Goal: Information Seeking & Learning: Find specific fact

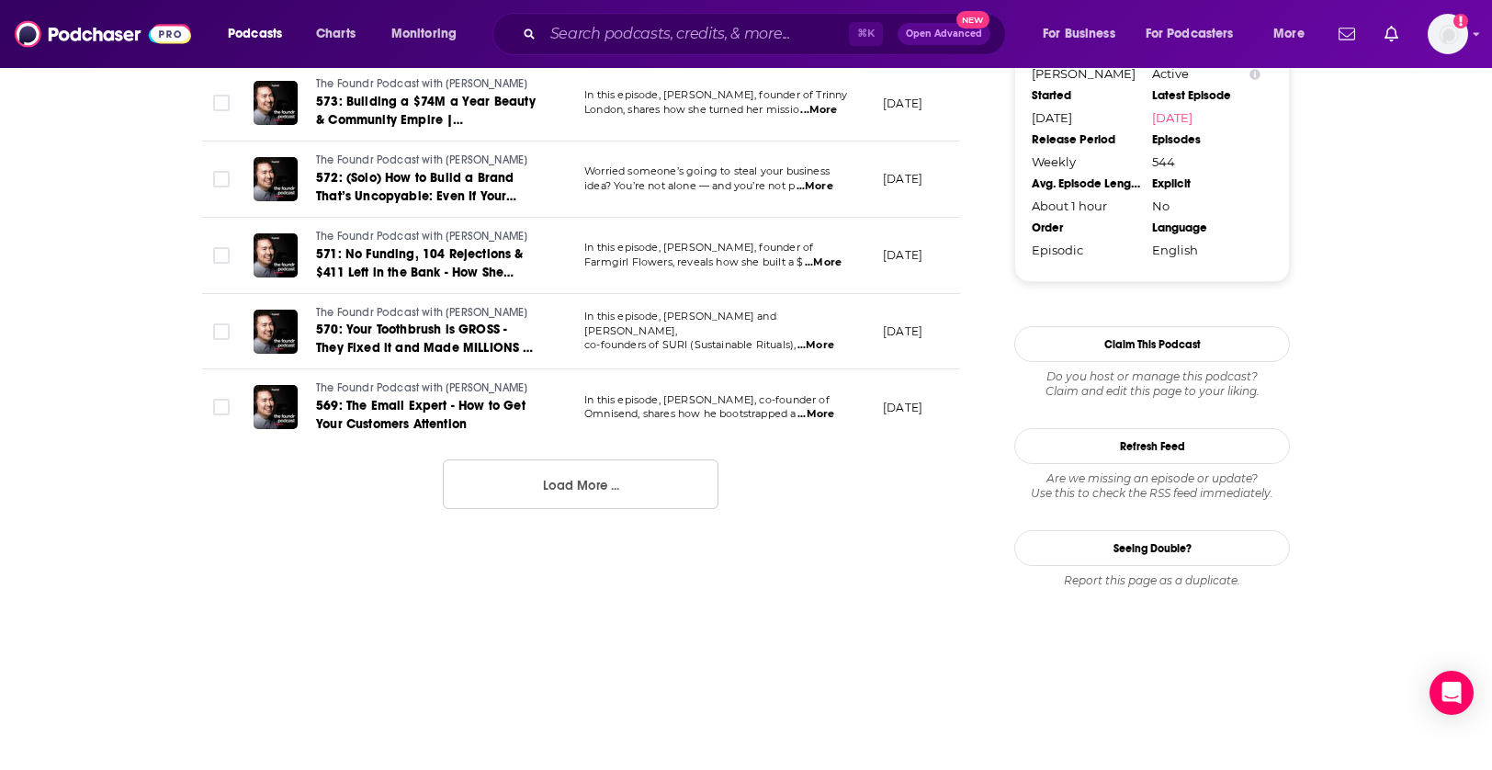
scroll to position [1989, 0]
click at [533, 470] on button "Load More ..." at bounding box center [581, 484] width 276 height 50
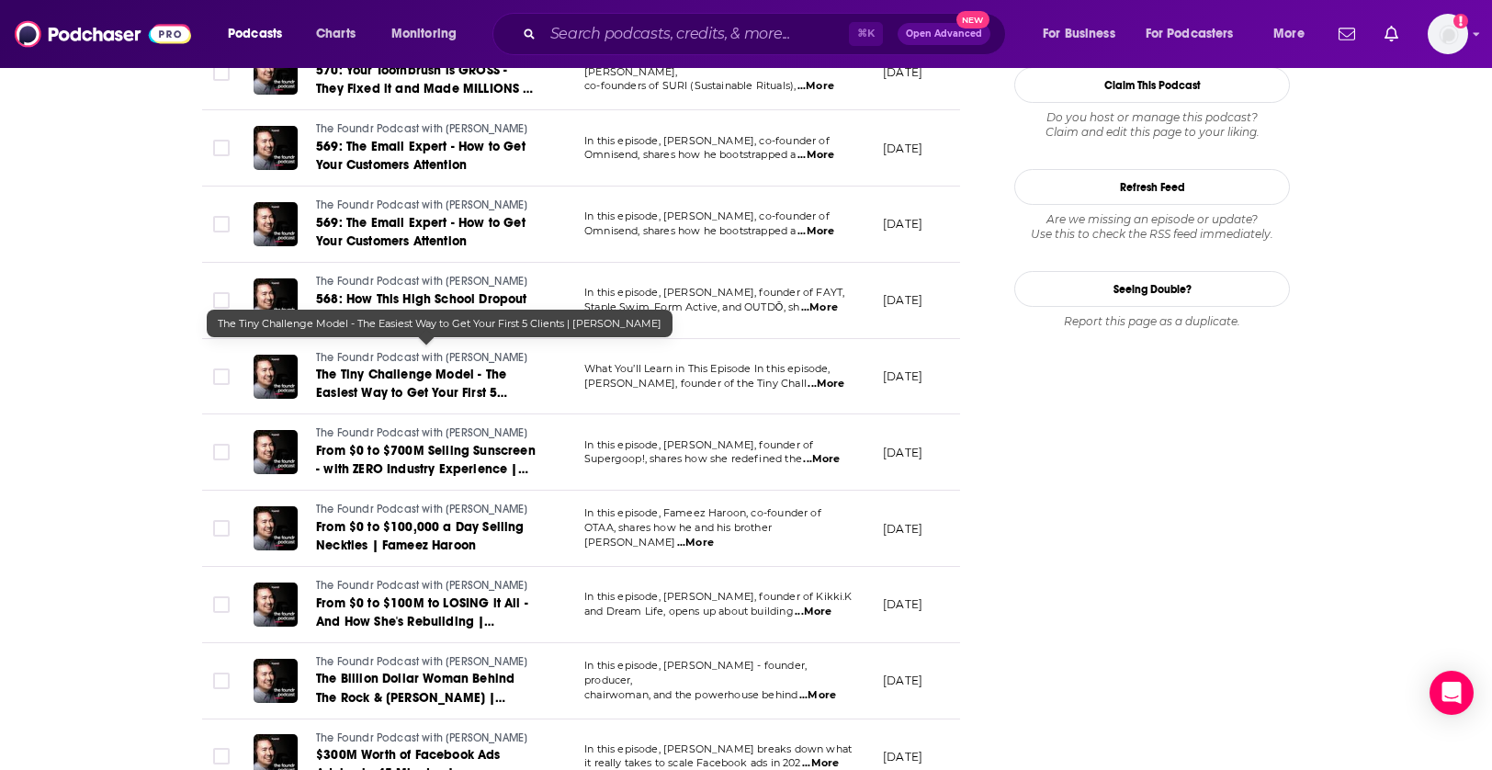
scroll to position [2438, 0]
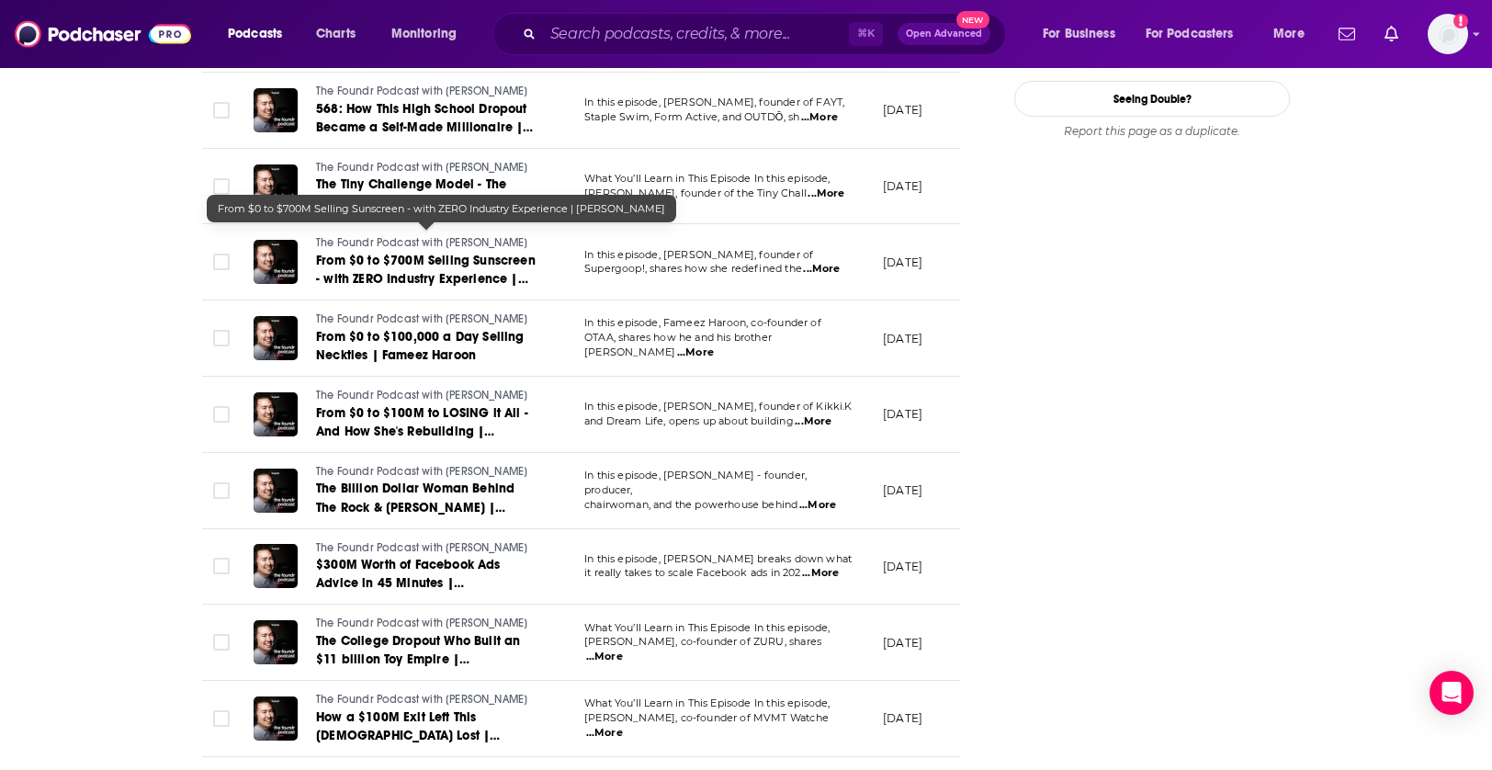
click at [418, 236] on span "The Foundr Podcast with [PERSON_NAME]" at bounding box center [421, 242] width 211 height 13
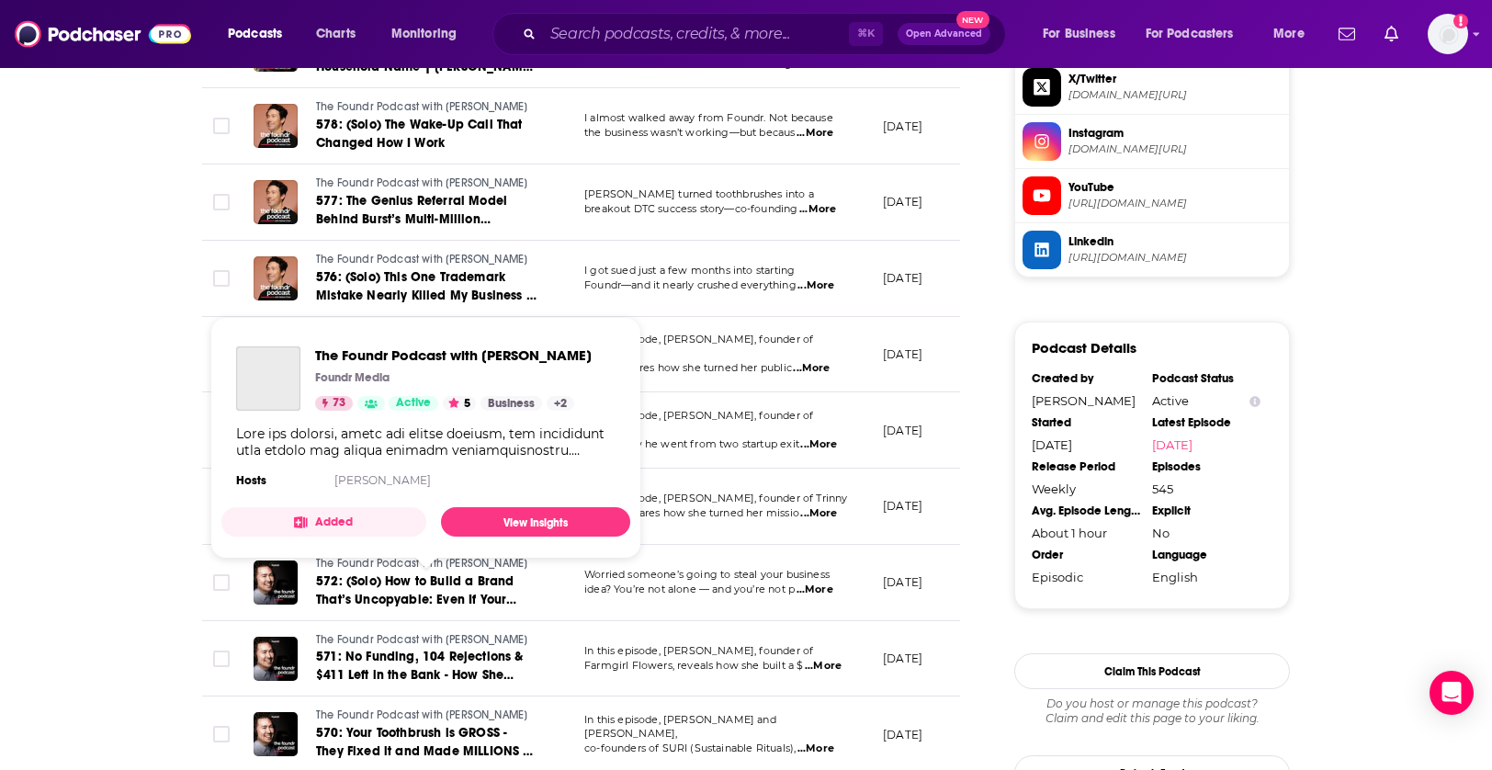
scroll to position [1779, 0]
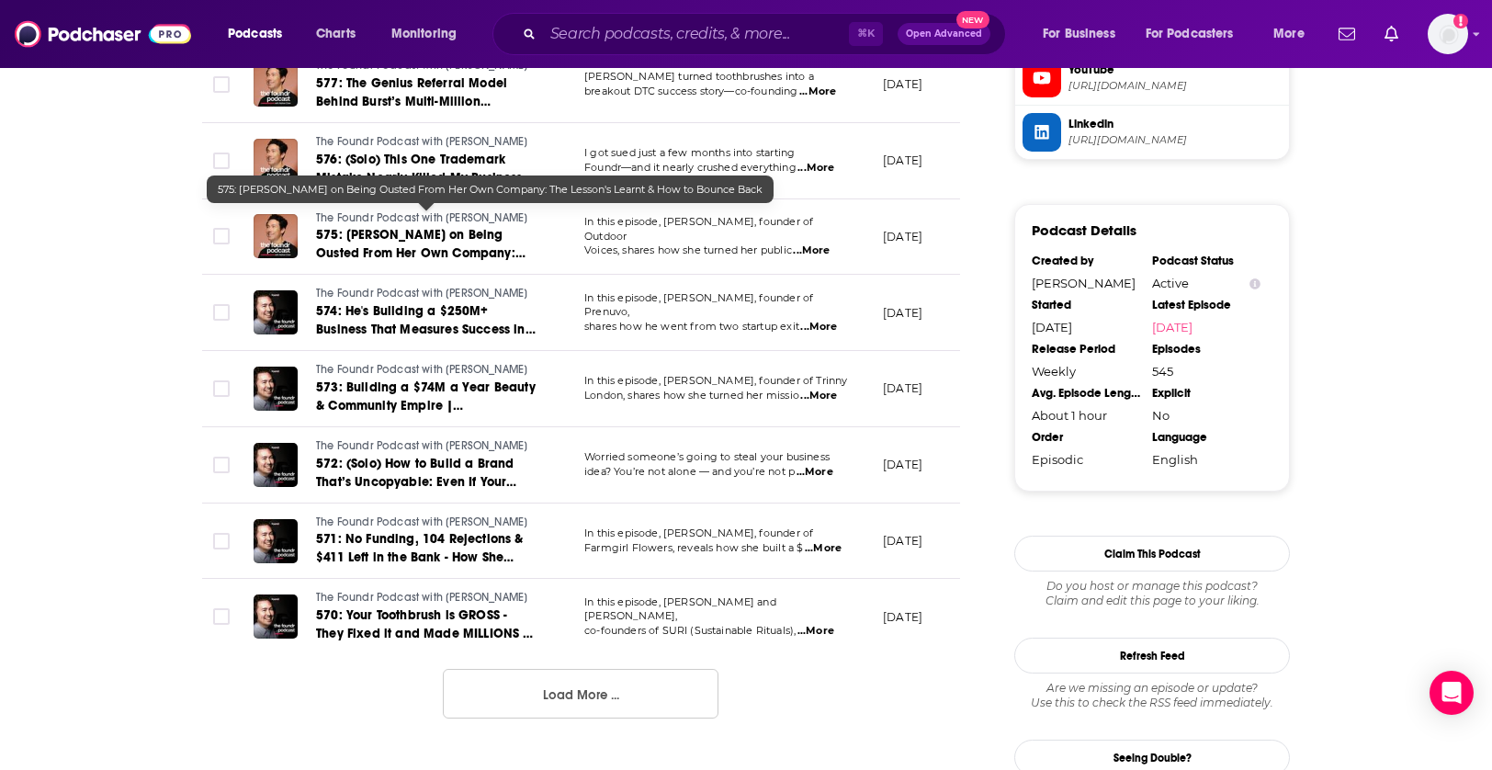
click at [494, 237] on span "575: [PERSON_NAME] on Being Ousted From Her Own Company: The Lesson's Learnt & …" at bounding box center [426, 262] width 220 height 71
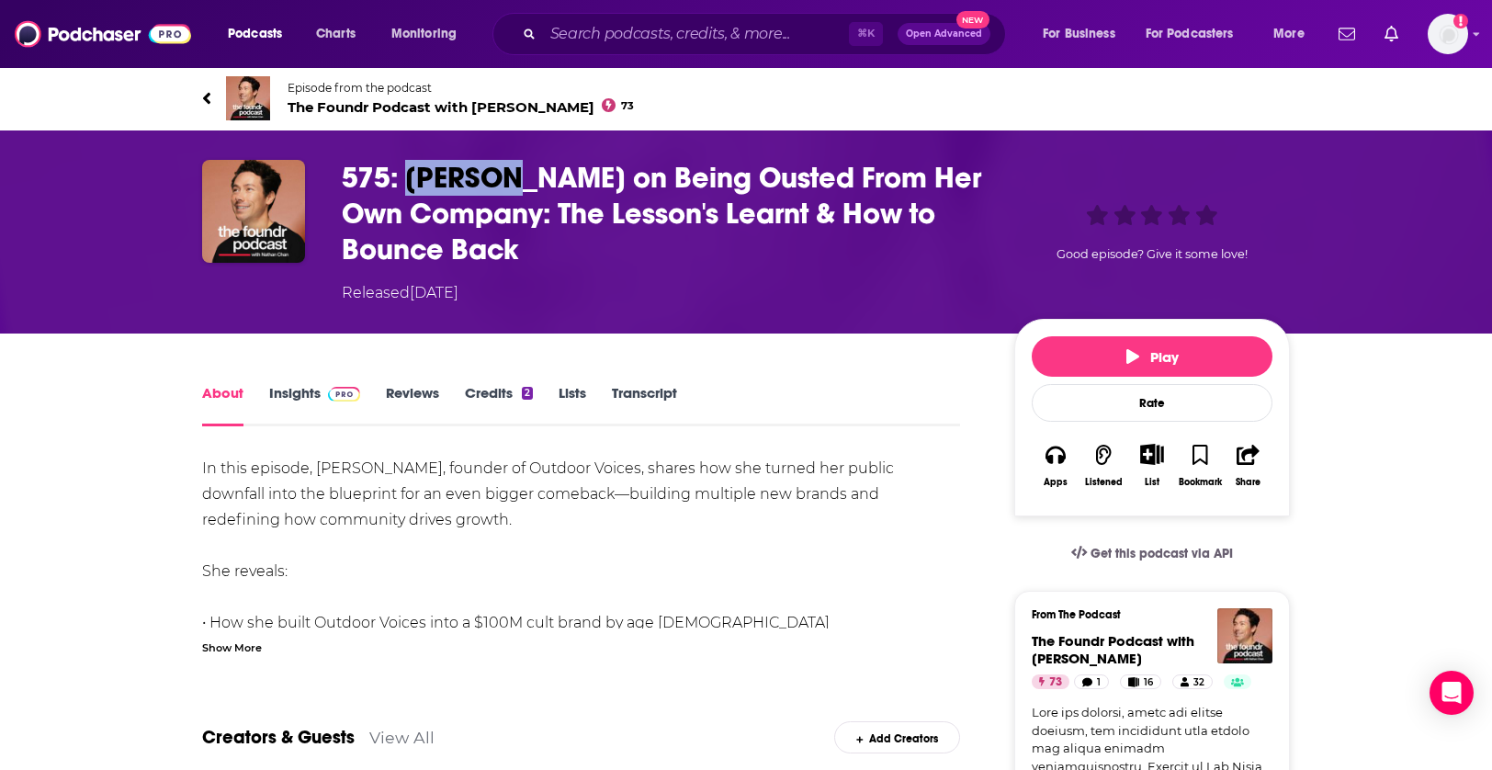
drag, startPoint x: 518, startPoint y: 181, endPoint x: 410, endPoint y: 181, distance: 108.4
click at [410, 181] on h1 "575: [PERSON_NAME] on Being Ousted From Her Own Company: The Lesson's Learnt & …" at bounding box center [663, 213] width 643 height 107
drag, startPoint x: 522, startPoint y: 183, endPoint x: 409, endPoint y: 180, distance: 113.0
click at [409, 180] on h1 "575: [PERSON_NAME] on Being Ousted From Her Own Company: The Lesson's Learnt & …" at bounding box center [663, 213] width 643 height 107
copy h1 "[PERSON_NAME]"
